Goal: Find contact information: Find contact information

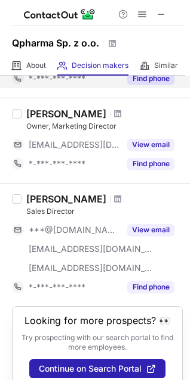
scroll to position [265, 0]
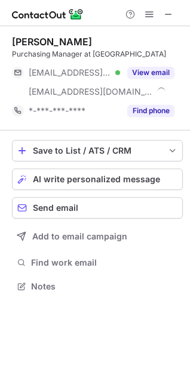
scroll to position [278, 190]
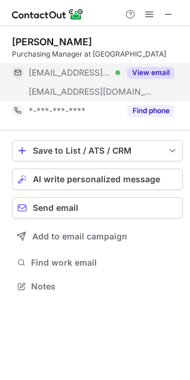
click at [160, 75] on button "View email" at bounding box center [150, 73] width 47 height 12
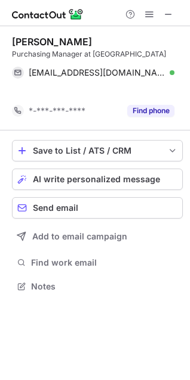
scroll to position [259, 190]
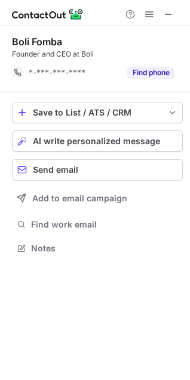
scroll to position [240, 190]
